Goal: Information Seeking & Learning: Understand process/instructions

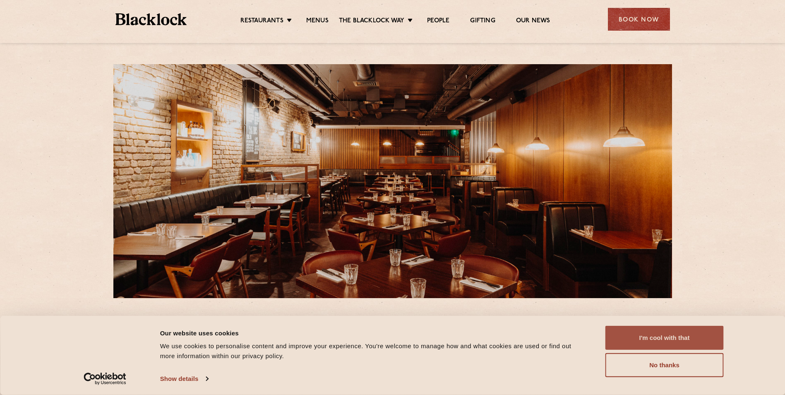
click at [671, 340] on button "I'm cool with that" at bounding box center [664, 338] width 118 height 24
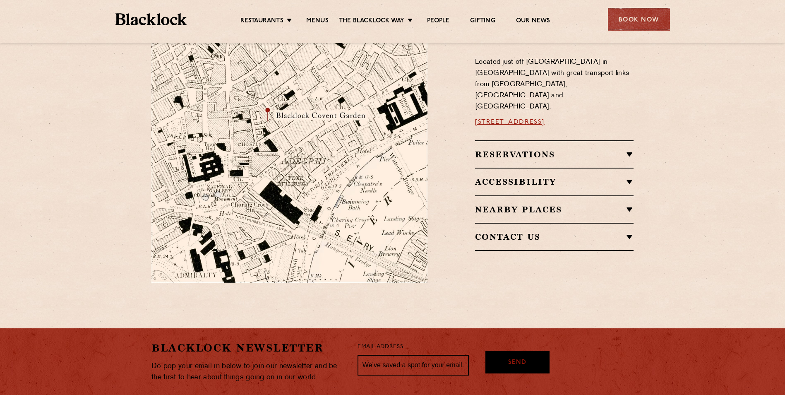
scroll to position [398, 0]
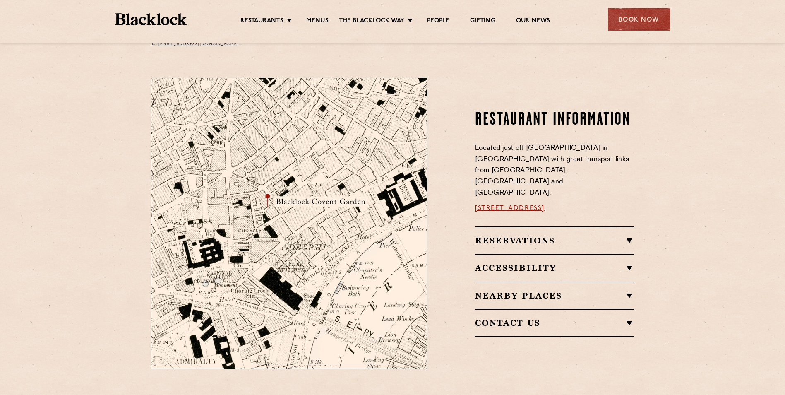
click at [331, 19] on li "Menus" at bounding box center [317, 21] width 43 height 9
click at [321, 17] on link "Menus" at bounding box center [317, 21] width 22 height 9
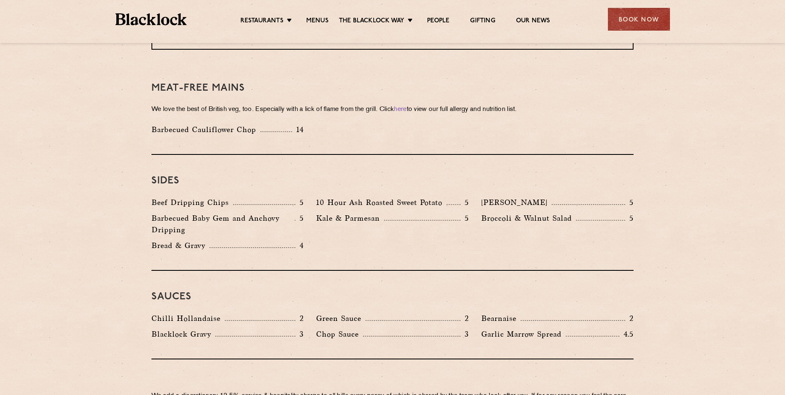
scroll to position [1255, 0]
